Goal: Information Seeking & Learning: Learn about a topic

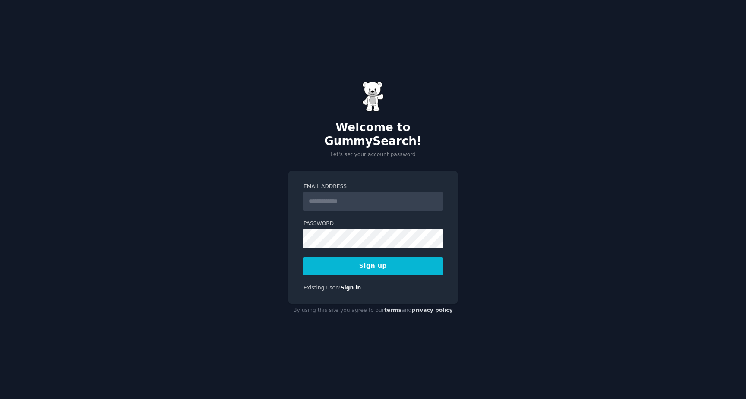
click at [387, 198] on input "Email Address" at bounding box center [373, 201] width 139 height 19
type input "**********"
click at [408, 265] on button "Sign up" at bounding box center [373, 266] width 139 height 18
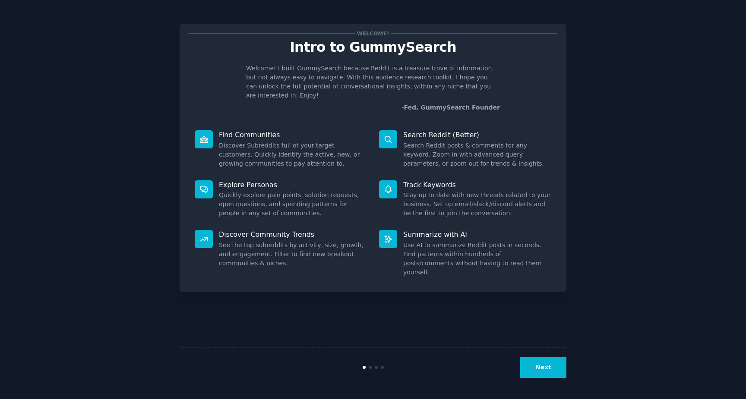
click at [542, 365] on button "Next" at bounding box center [543, 367] width 46 height 21
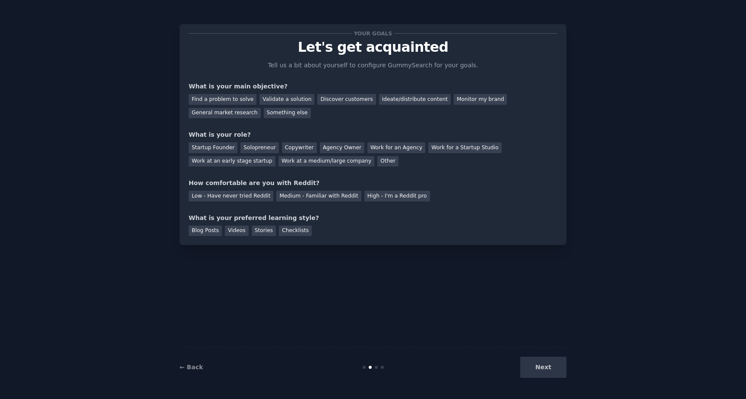
click at [545, 368] on div "Next" at bounding box center [501, 367] width 129 height 21
click at [540, 362] on div "Next" at bounding box center [501, 367] width 129 height 21
click at [542, 370] on div "Next" at bounding box center [501, 367] width 129 height 21
click at [424, 101] on div "Ideate/distribute content" at bounding box center [415, 99] width 72 height 11
click at [547, 366] on div "Next" at bounding box center [501, 367] width 129 height 21
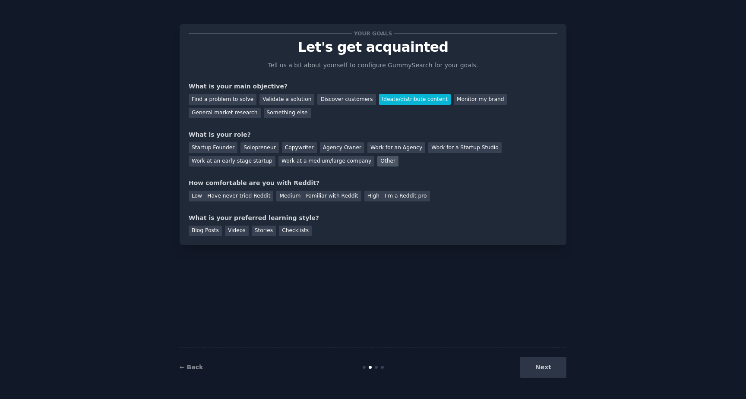
click at [377, 164] on div "Other" at bounding box center [387, 161] width 21 height 11
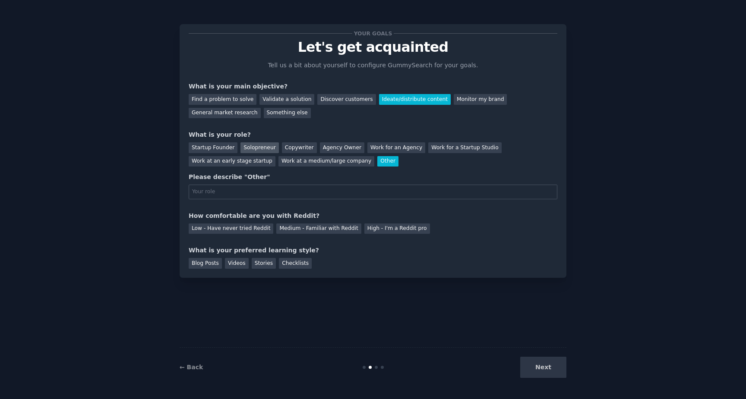
click at [271, 149] on div "Solopreneur" at bounding box center [260, 147] width 38 height 11
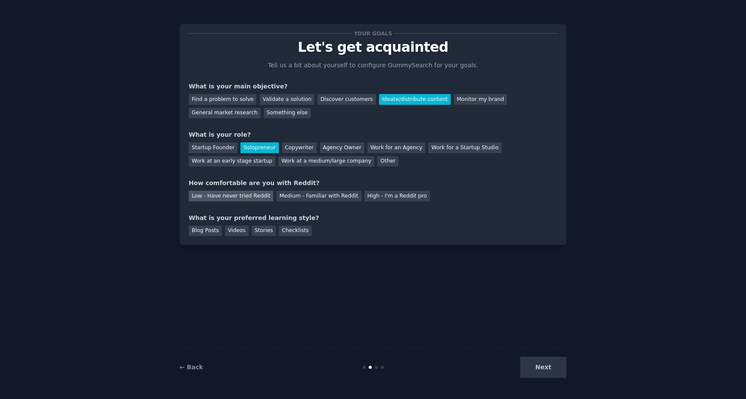
click at [252, 197] on div "Low - Have never tried Reddit" at bounding box center [231, 196] width 85 height 11
click at [214, 231] on div "Blog Posts" at bounding box center [205, 231] width 33 height 11
click at [304, 234] on div "Checklists" at bounding box center [295, 231] width 33 height 11
click at [558, 368] on button "Next" at bounding box center [543, 367] width 46 height 21
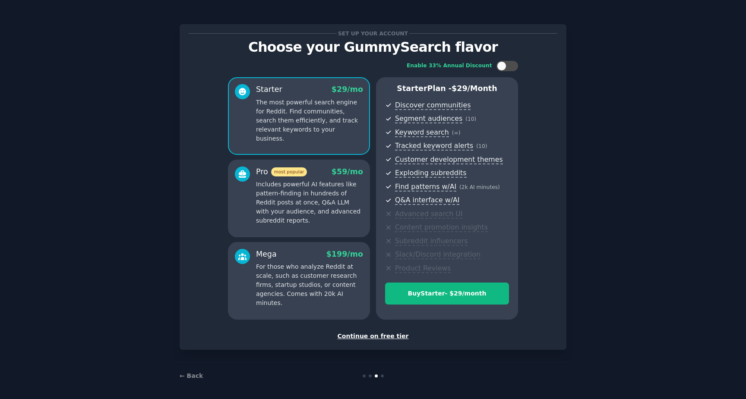
click at [389, 335] on div "Continue on free tier" at bounding box center [373, 336] width 369 height 9
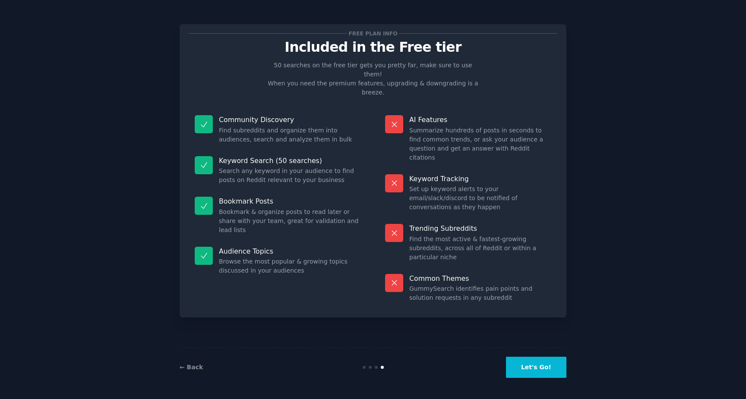
click at [533, 369] on button "Let's Go!" at bounding box center [536, 367] width 60 height 21
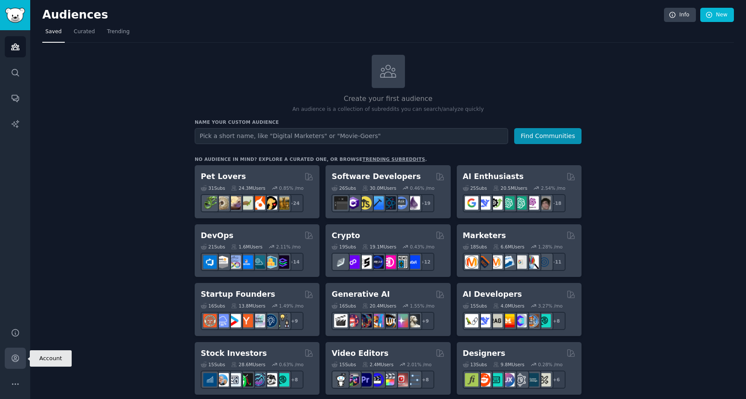
click at [18, 357] on icon "Sidebar" at bounding box center [15, 358] width 7 height 7
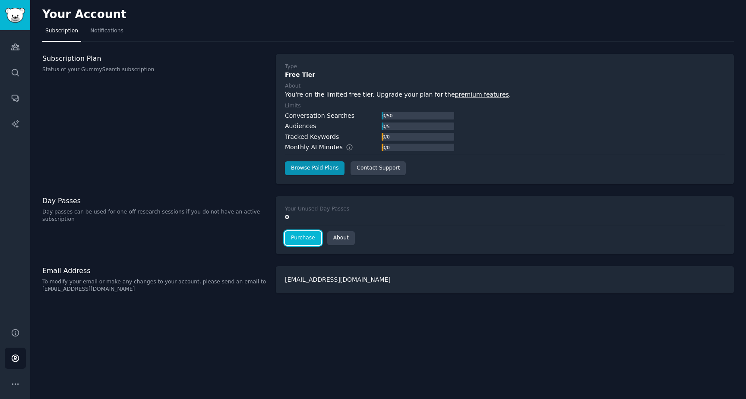
click at [304, 238] on link "Purchase" at bounding box center [303, 238] width 36 height 14
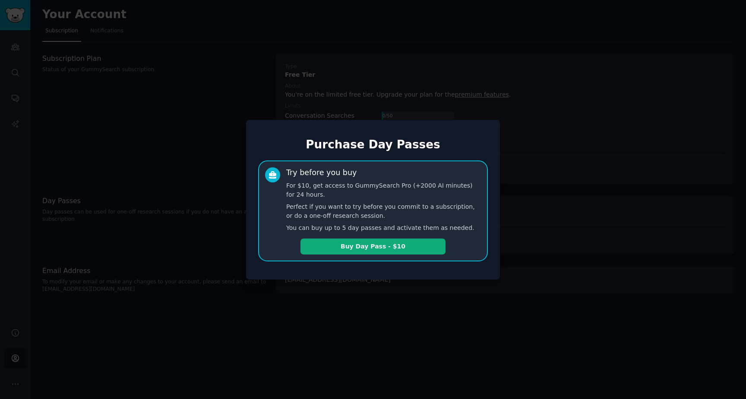
click at [380, 249] on button "Buy Day Pass - $10" at bounding box center [373, 247] width 145 height 16
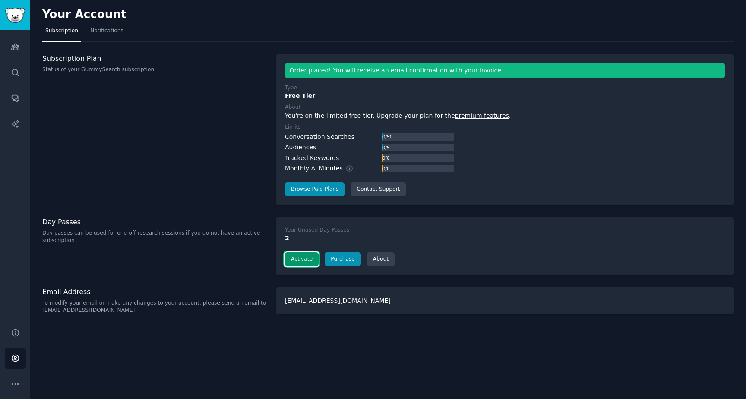
click at [304, 261] on button "Activate" at bounding box center [302, 260] width 34 height 14
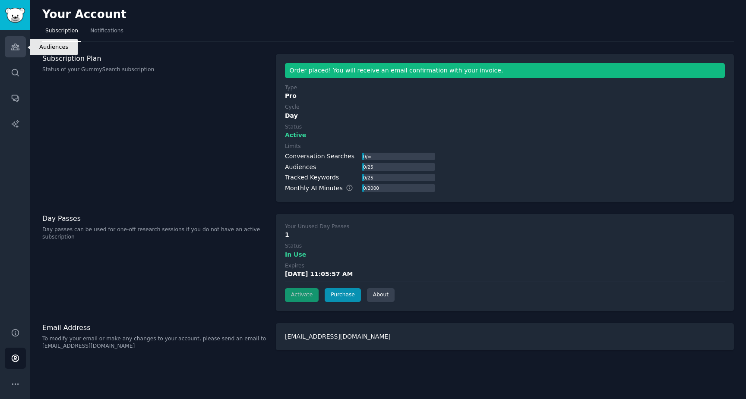
click at [18, 50] on icon "Sidebar" at bounding box center [15, 47] width 8 height 6
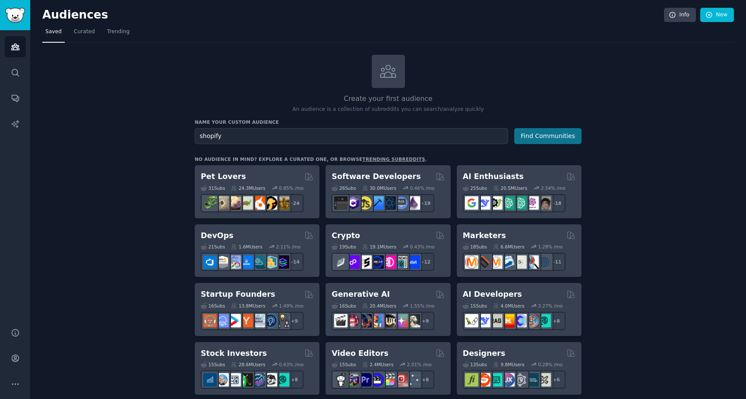
type input "shopify"
click at [543, 138] on button "Find Communities" at bounding box center [547, 136] width 67 height 16
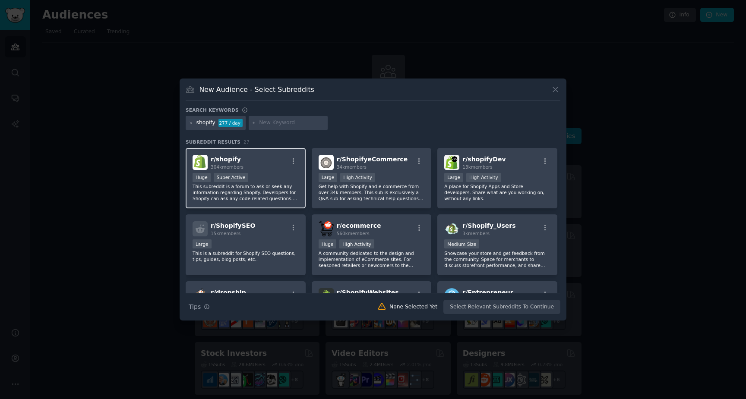
click at [262, 165] on div "r/ shopify 304k members" at bounding box center [246, 162] width 106 height 15
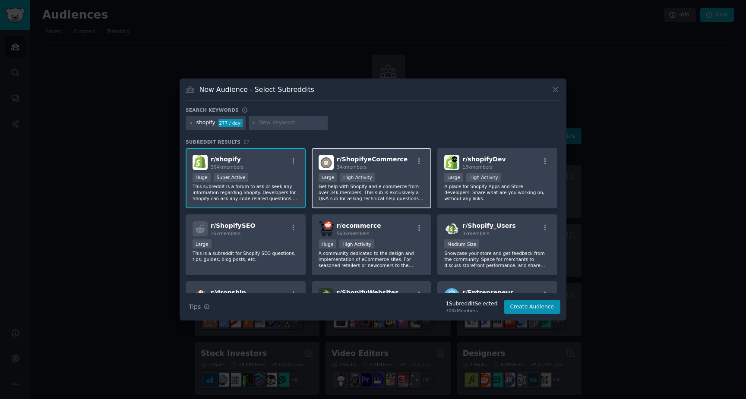
click at [395, 168] on div "34k members" at bounding box center [372, 167] width 71 height 6
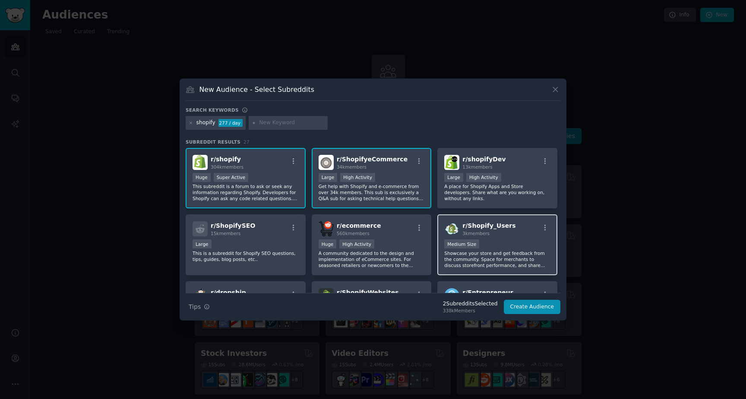
click at [521, 233] on div "r/ Shopify_Users 3k members" at bounding box center [497, 229] width 106 height 15
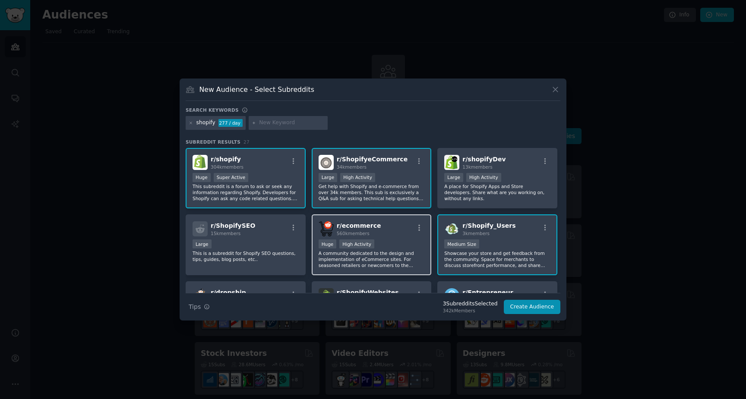
click at [395, 234] on div "r/ ecommerce 560k members" at bounding box center [372, 229] width 106 height 15
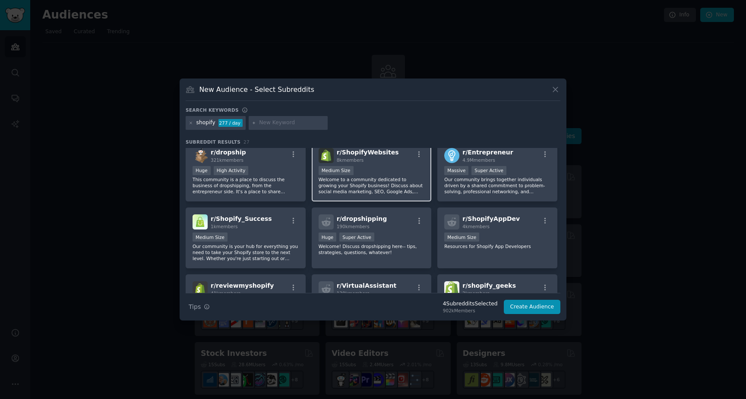
scroll to position [142, 0]
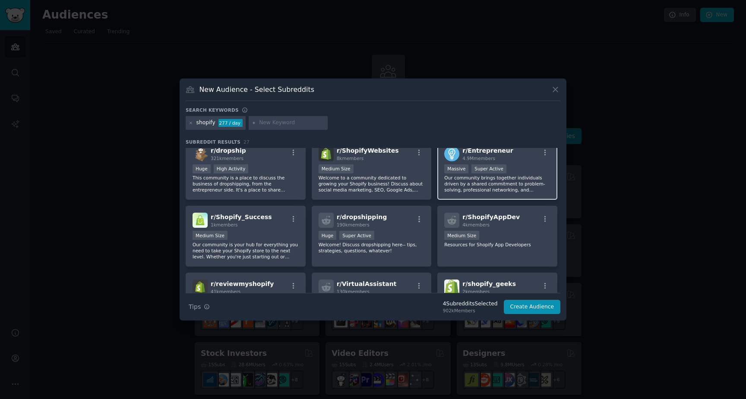
click at [515, 167] on div ">= 95th percentile for submissions / day Massive Super Active" at bounding box center [497, 170] width 106 height 11
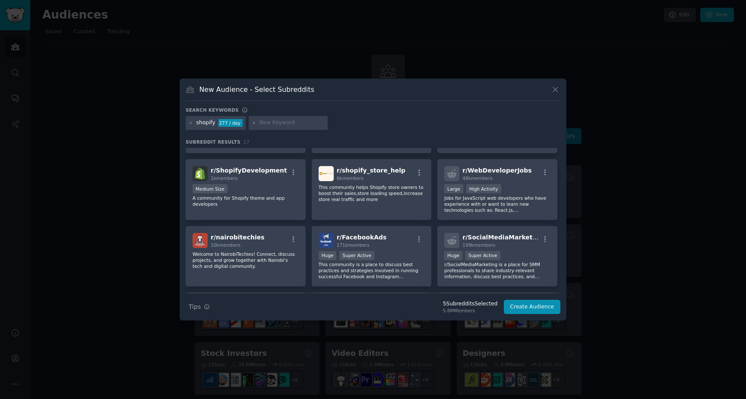
scroll to position [323, 0]
click at [393, 203] on div "r/ shopify_store_help 6k members This community helps Shopify store owners to b…" at bounding box center [372, 189] width 120 height 61
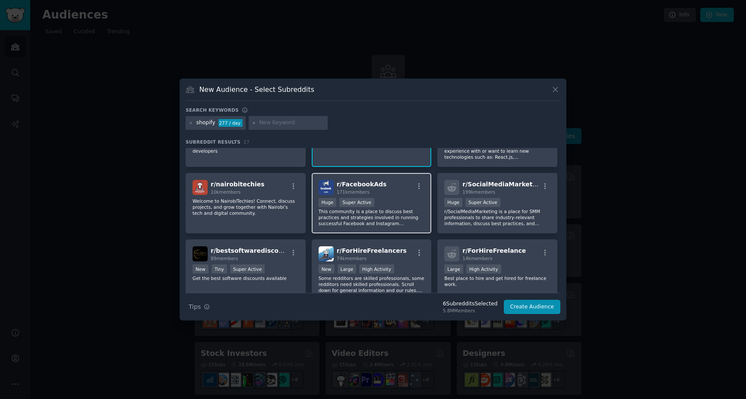
scroll to position [384, 0]
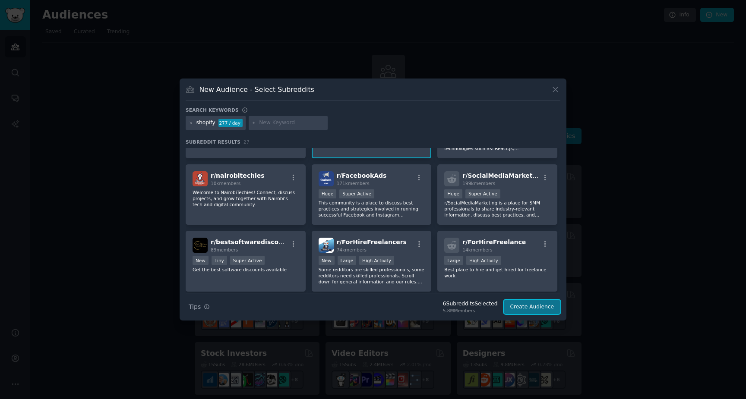
click at [531, 307] on button "Create Audience" at bounding box center [532, 307] width 57 height 15
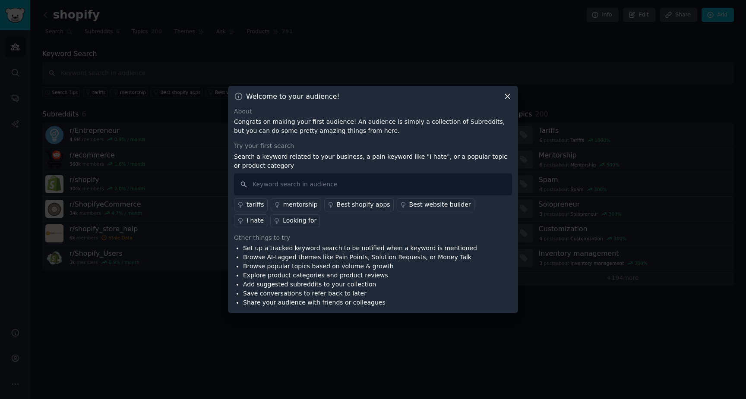
click at [508, 99] on icon at bounding box center [507, 96] width 9 height 9
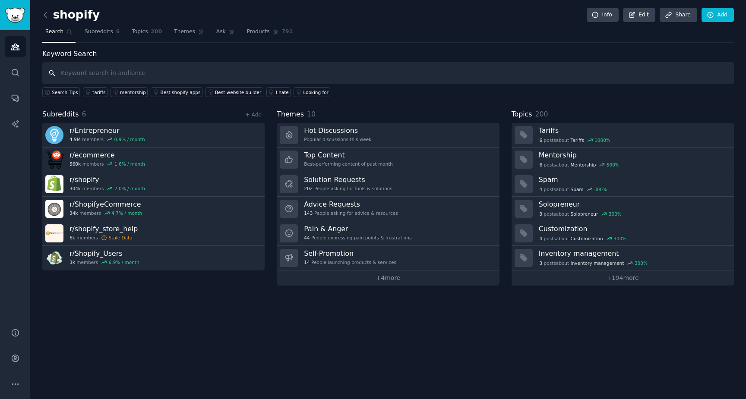
type input "h"
type input "e"
type input "help with skus"
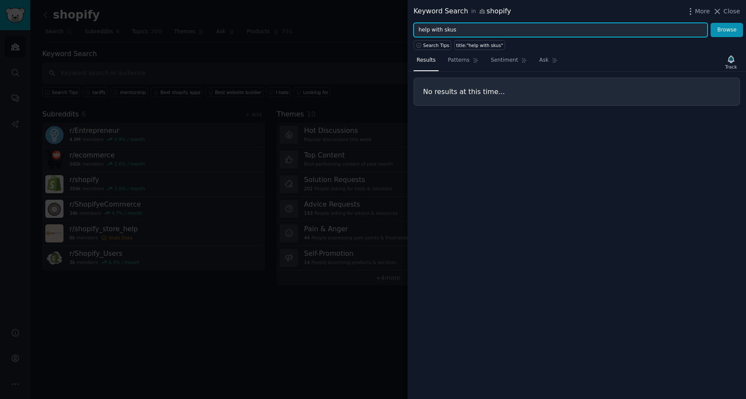
drag, startPoint x: 459, startPoint y: 30, endPoint x: 388, endPoint y: 29, distance: 71.7
click at [388, 29] on div "Keyword Search in shopify More Close help with skus Browse Search Tips title:"h…" at bounding box center [373, 199] width 746 height 399
type input "s"
click at [711, 23] on button "Browse" at bounding box center [727, 30] width 32 height 15
drag, startPoint x: 462, startPoint y: 33, endPoint x: 411, endPoint y: 35, distance: 51.4
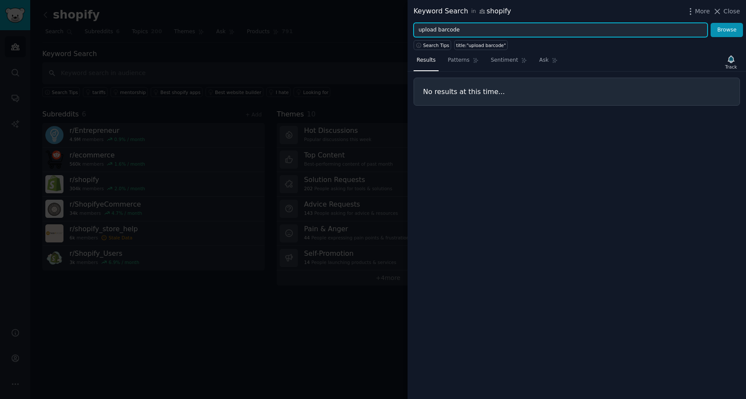
click at [411, 35] on div "upload barcode Browse" at bounding box center [577, 30] width 339 height 15
drag, startPoint x: 472, startPoint y: 32, endPoint x: 414, endPoint y: 28, distance: 58.4
click at [414, 28] on input "upload barcode" at bounding box center [561, 30] width 294 height 15
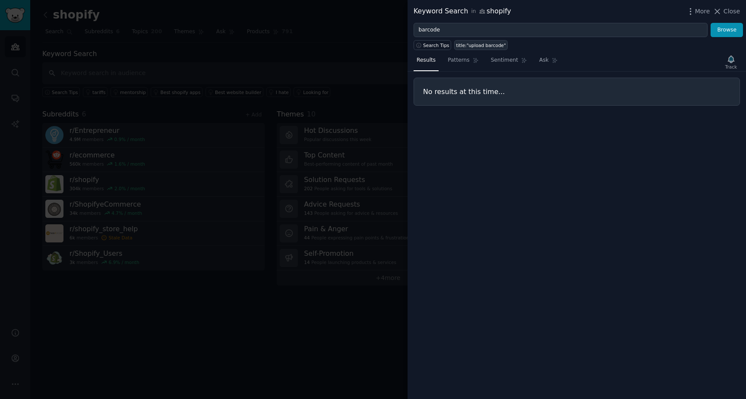
click at [473, 45] on div "title:"upload barcode"" at bounding box center [481, 45] width 50 height 6
click at [462, 63] on span "Patterns" at bounding box center [459, 61] width 22 height 8
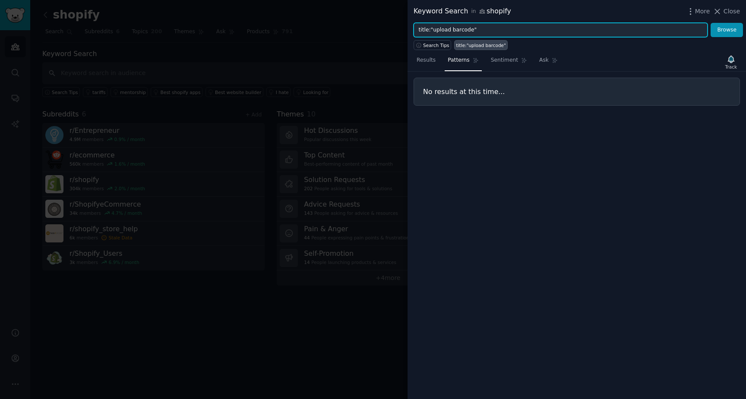
drag, startPoint x: 479, startPoint y: 31, endPoint x: 397, endPoint y: 32, distance: 82.1
click at [397, 32] on div "Keyword Search in shopify More Close title:"upload barcode" Browse Search Tips …" at bounding box center [373, 199] width 746 height 399
type input "barcode"
click at [711, 23] on button "Browse" at bounding box center [727, 30] width 32 height 15
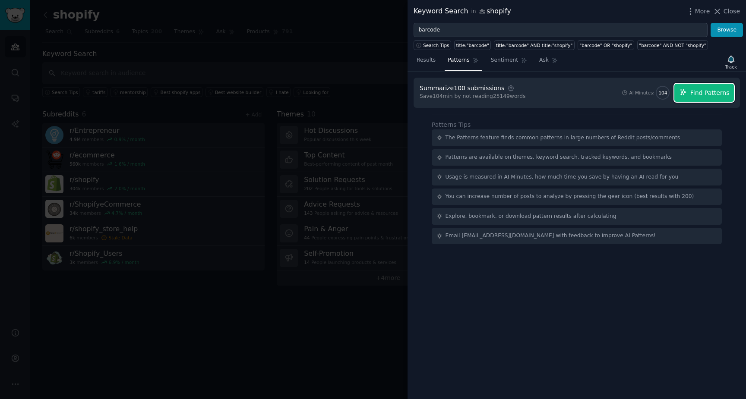
click at [700, 93] on span "Find Patterns" at bounding box center [709, 93] width 39 height 9
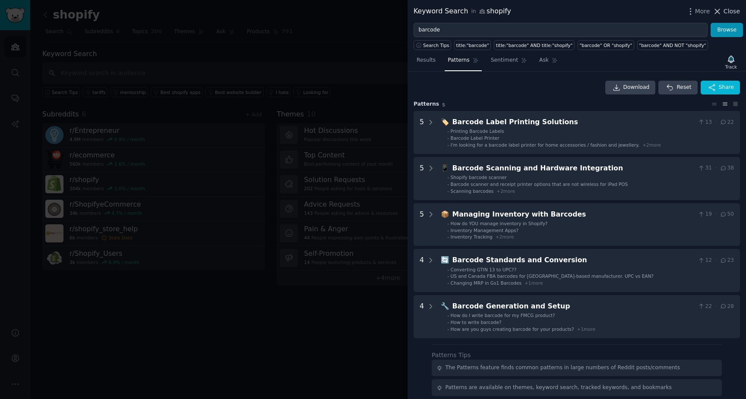
click at [722, 12] on icon at bounding box center [717, 11] width 9 height 9
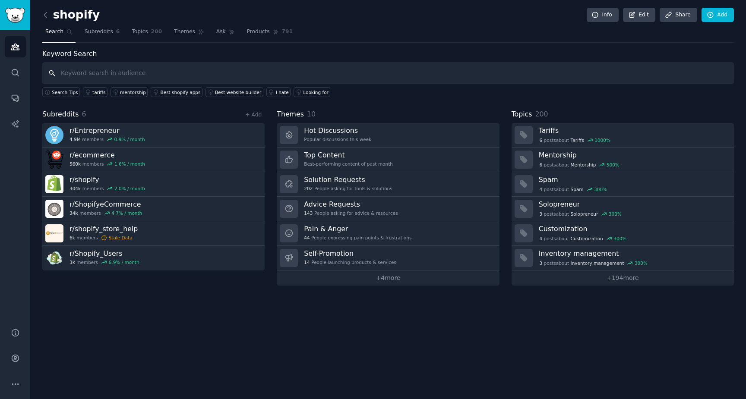
click at [193, 72] on input "text" at bounding box center [388, 73] width 692 height 22
type input "upload"
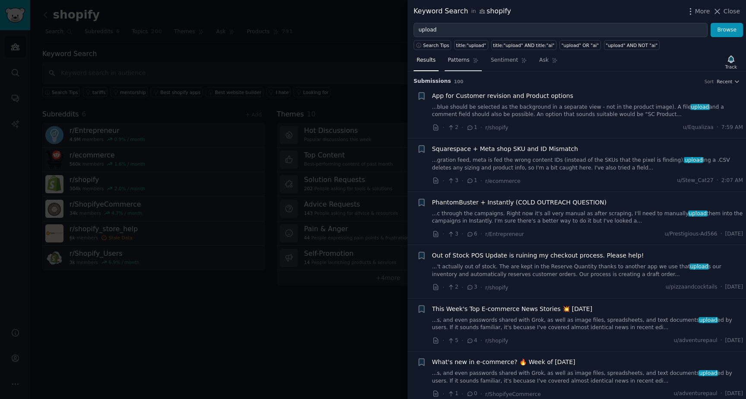
click at [461, 62] on span "Patterns" at bounding box center [459, 61] width 22 height 8
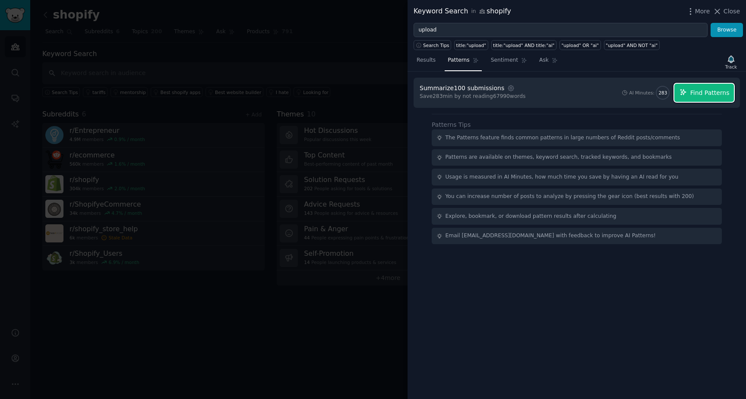
click at [703, 98] on button "Find Patterns" at bounding box center [704, 93] width 60 height 18
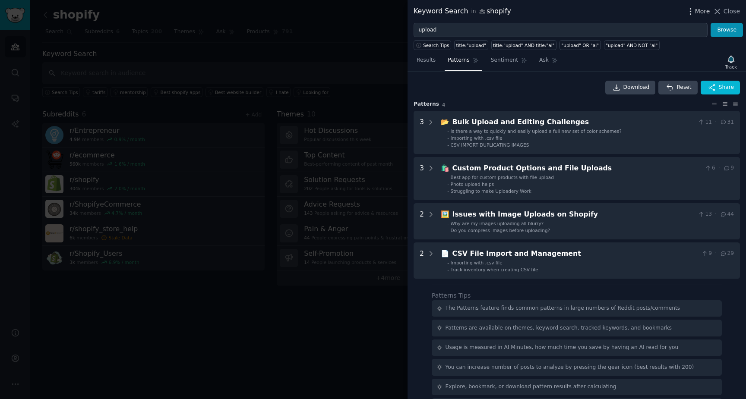
click at [699, 16] on span "More" at bounding box center [702, 11] width 15 height 9
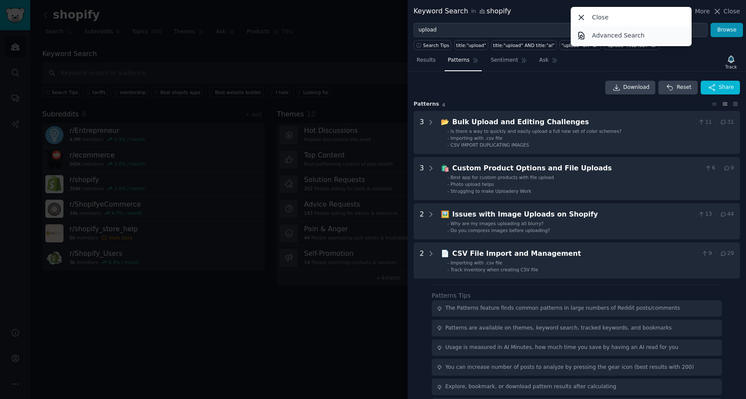
click at [648, 37] on link "Advanced Search" at bounding box center [632, 35] width 118 height 18
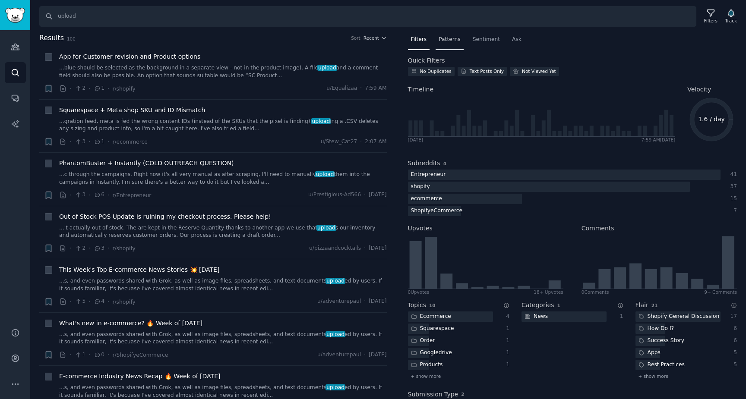
click at [453, 41] on span "Patterns" at bounding box center [450, 40] width 22 height 8
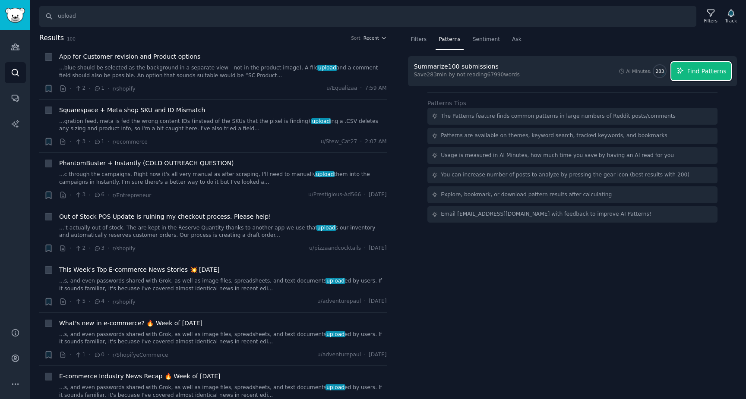
click at [696, 70] on span "Find Patterns" at bounding box center [706, 71] width 39 height 9
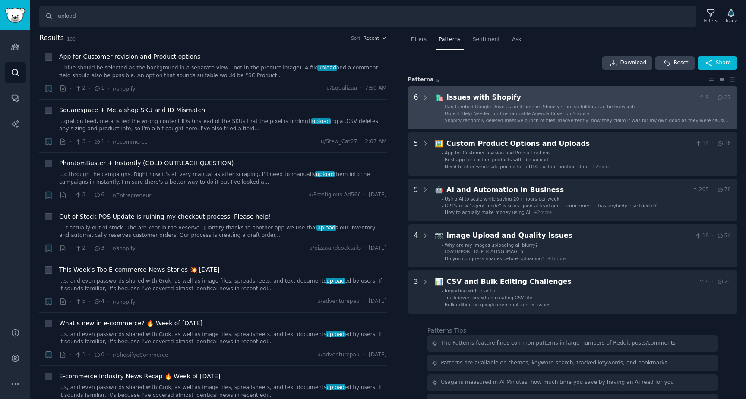
click at [538, 101] on div "Issues with Shopify" at bounding box center [570, 97] width 249 height 11
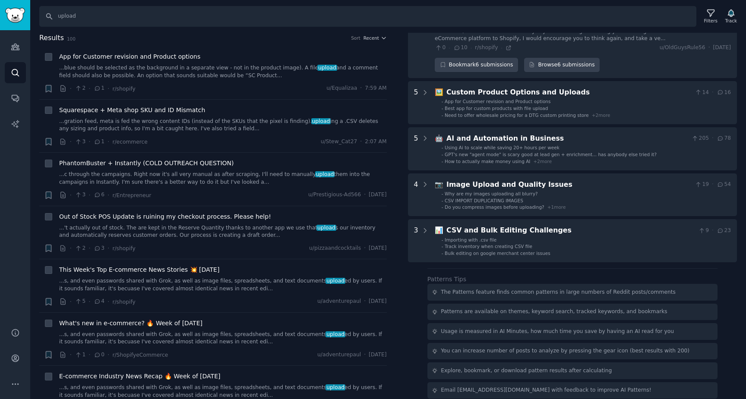
scroll to position [341, 0]
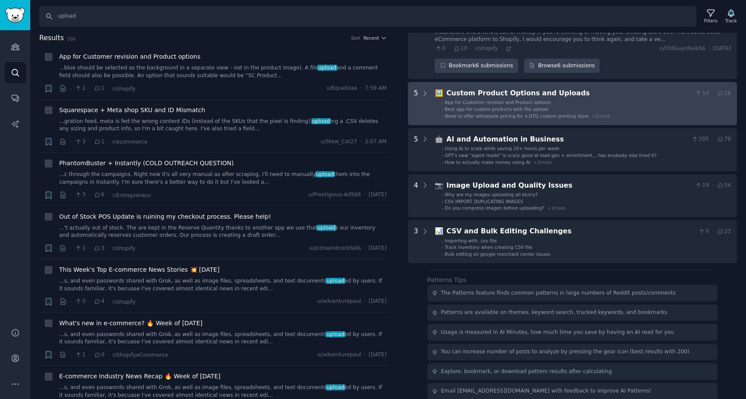
click at [595, 104] on li "- App for Customer revision and Product options" at bounding box center [586, 102] width 289 height 6
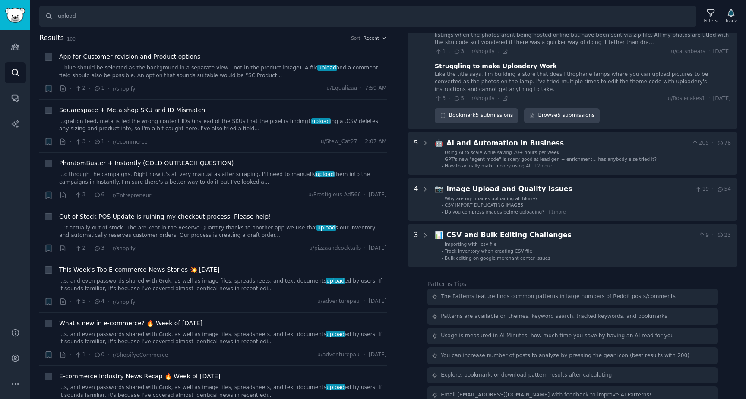
scroll to position [579, 0]
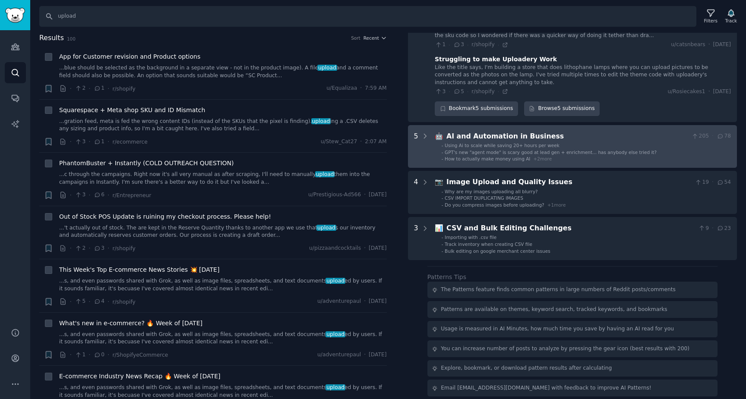
click at [569, 144] on li "- Using Ai to scale while saving 20+ hours per week" at bounding box center [586, 145] width 289 height 6
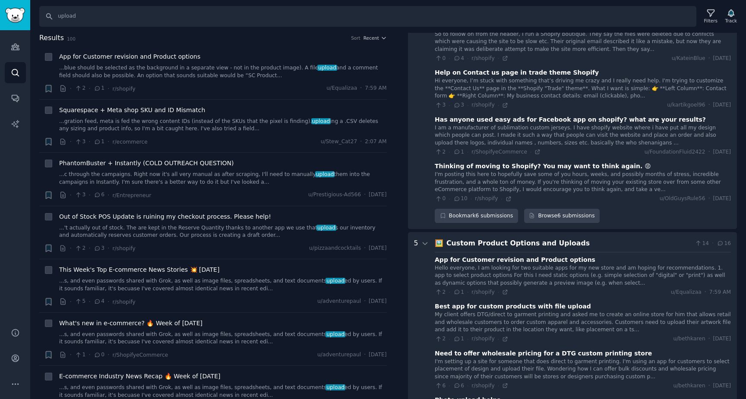
scroll to position [0, 0]
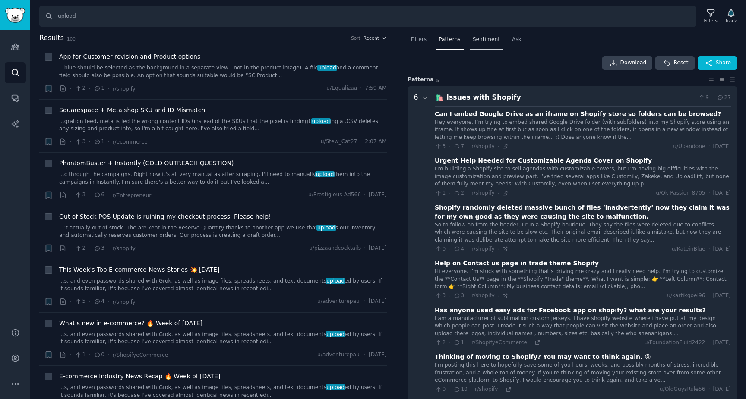
click at [485, 40] on span "Sentiment" at bounding box center [486, 40] width 27 height 8
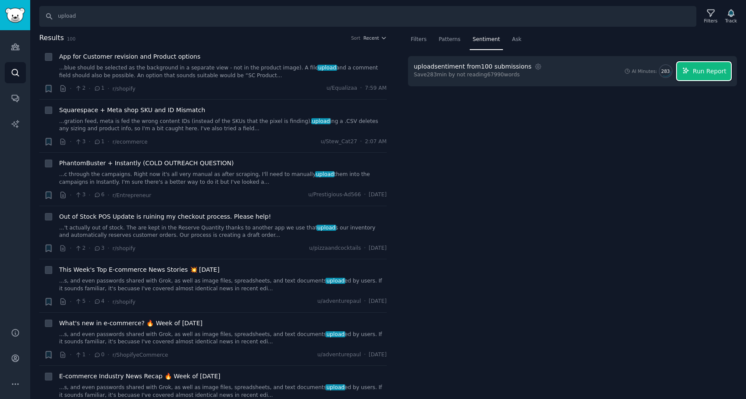
click at [709, 75] on span "Run Report" at bounding box center [710, 71] width 34 height 9
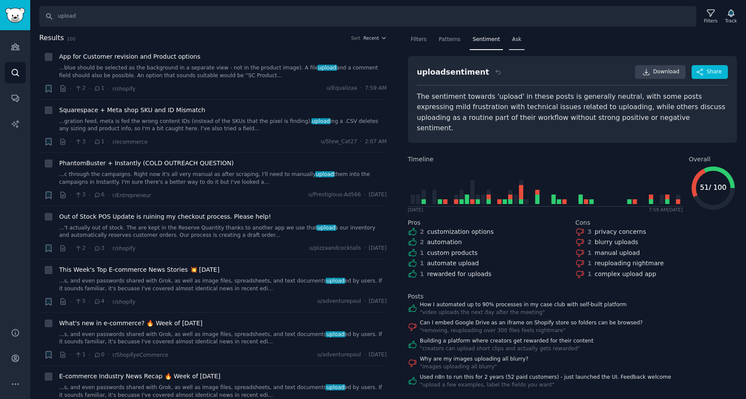
click at [512, 40] on span "Ask" at bounding box center [516, 40] width 9 height 8
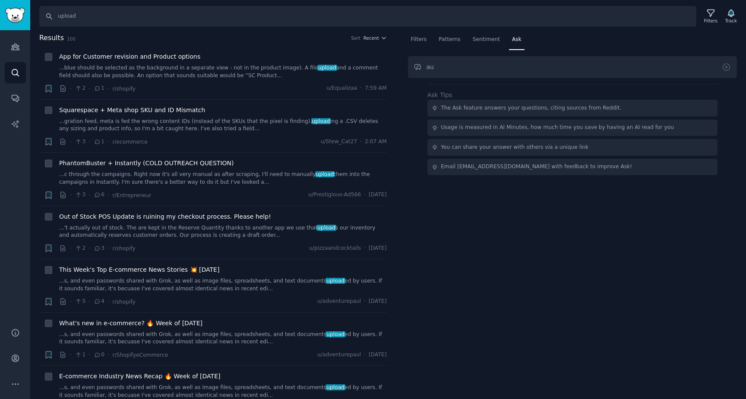
type input "a"
type input "what issues do entrepreneurs have"
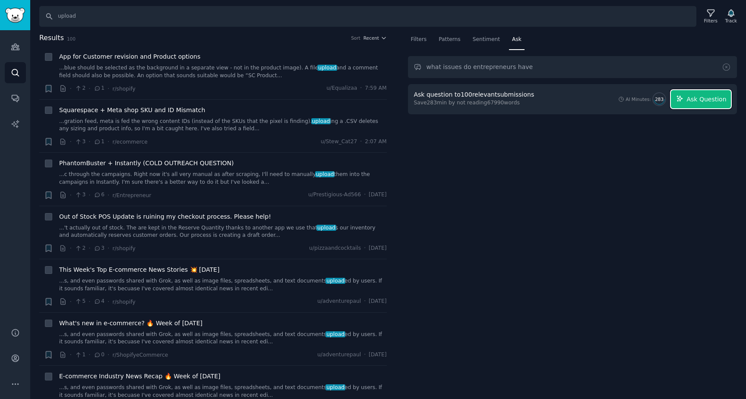
click at [693, 101] on span "Ask Question" at bounding box center [707, 99] width 40 height 9
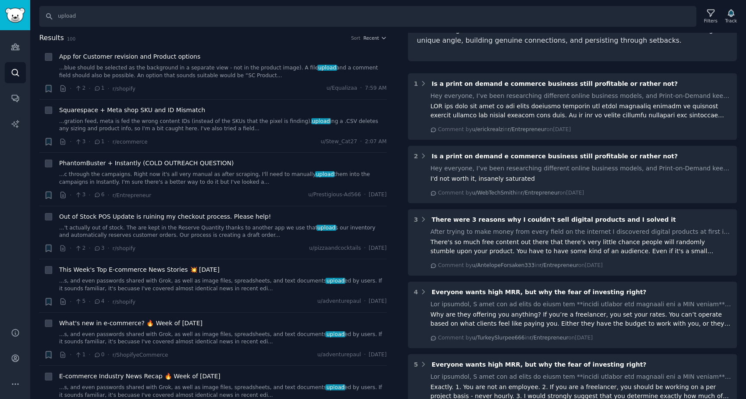
scroll to position [380, 0]
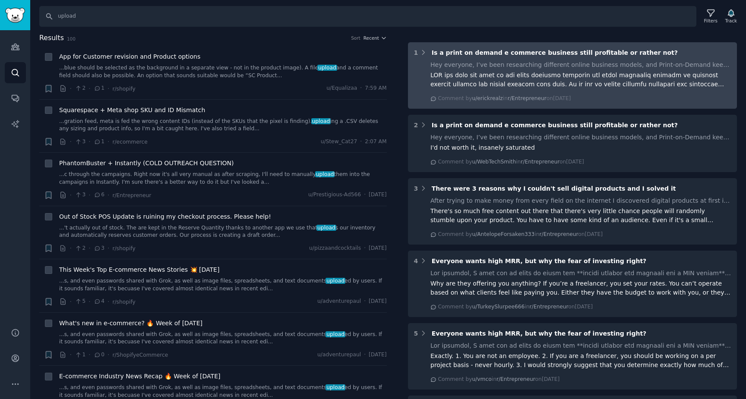
click at [536, 123] on span "Is a print on demand e commerce business still profitable or rather not?" at bounding box center [555, 125] width 246 height 7
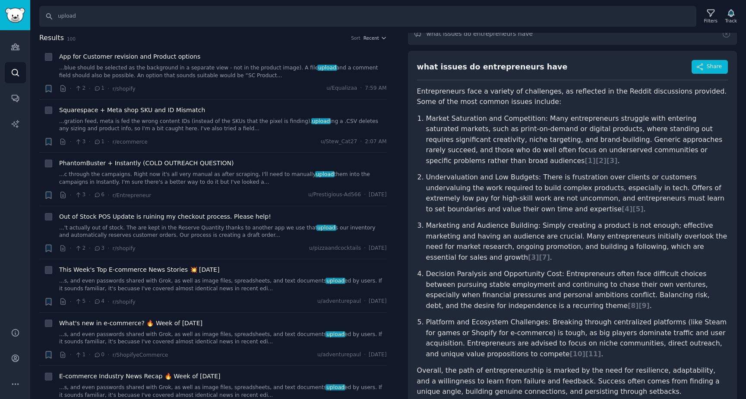
scroll to position [0, 0]
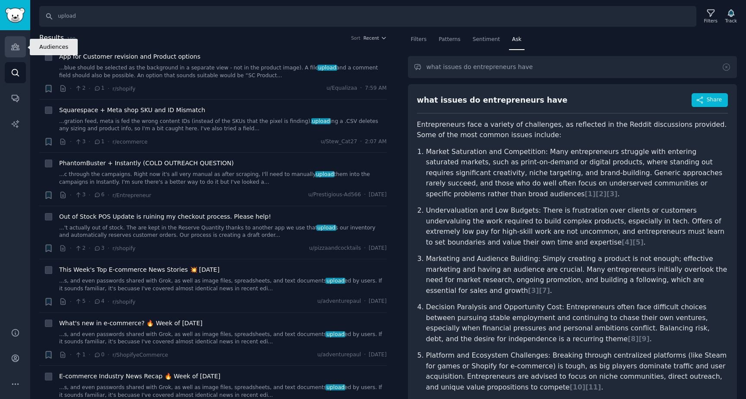
click at [15, 51] on icon "Sidebar" at bounding box center [15, 46] width 9 height 9
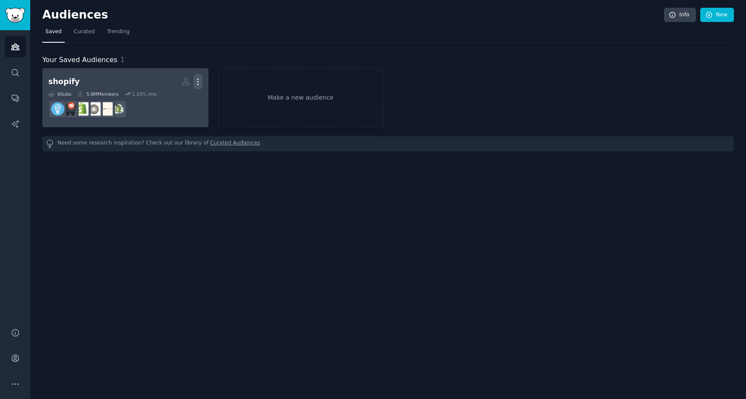
click at [199, 81] on icon "button" at bounding box center [197, 81] width 9 height 9
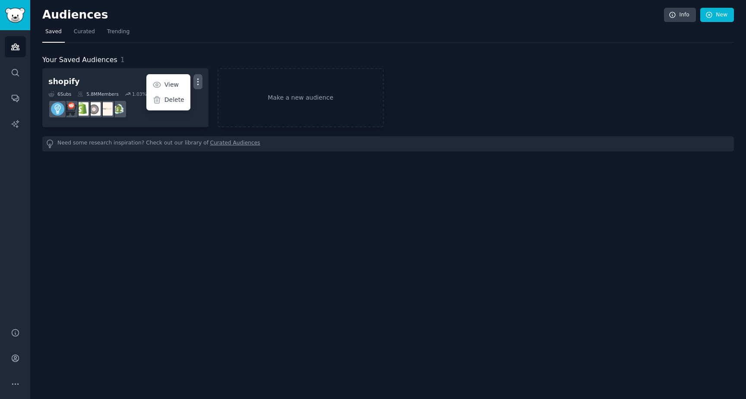
click at [309, 59] on div "Your Saved Audiences 1" at bounding box center [388, 60] width 692 height 11
